Goal: Information Seeking & Learning: Learn about a topic

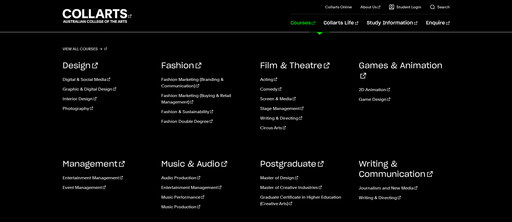
click at [315, 23] on link "Courses" at bounding box center [303, 23] width 24 height 18
click at [268, 80] on link "Acting" at bounding box center [305, 79] width 91 height 6
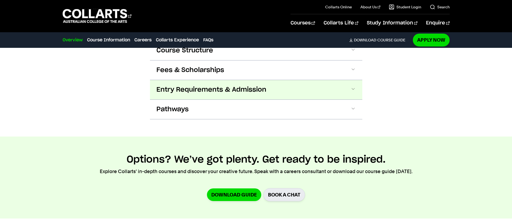
scroll to position [497, 0]
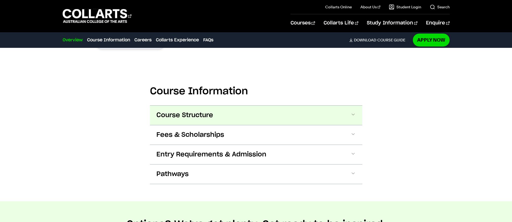
click at [220, 116] on button "Course Structure" at bounding box center [256, 115] width 212 height 19
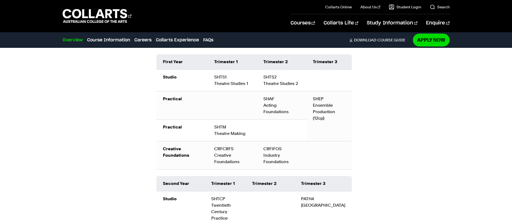
scroll to position [619, 0]
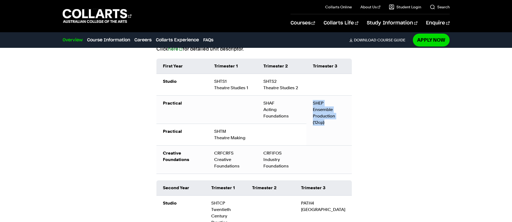
drag, startPoint x: 313, startPoint y: 102, endPoint x: 334, endPoint y: 129, distance: 34.4
click at [334, 129] on td "SHEP Ensemble Production (12cp)" at bounding box center [329, 121] width 45 height 50
drag, startPoint x: 300, startPoint y: 88, endPoint x: 264, endPoint y: 84, distance: 35.7
click at [264, 84] on td "SHTS2 Theatre Studies 2" at bounding box center [281, 85] width 49 height 22
copy td "SHTS2 Theatre Studies 2"
